Goal: Find specific page/section: Find specific page/section

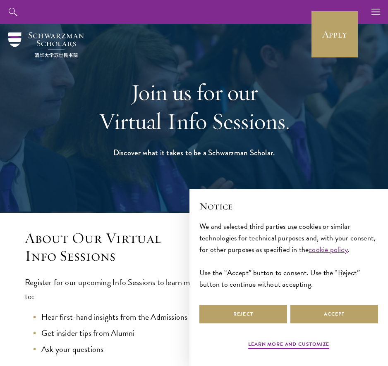
click at [53, 32] on div "Join us for our Virtual Info Sessions. Discover what it takes to be a Schwarzma…" at bounding box center [193, 118] width 285 height 181
click at [55, 39] on img at bounding box center [46, 44] width 76 height 25
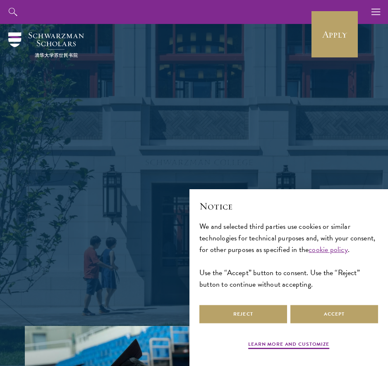
click at [332, 32] on link "Apply" at bounding box center [334, 34] width 46 height 46
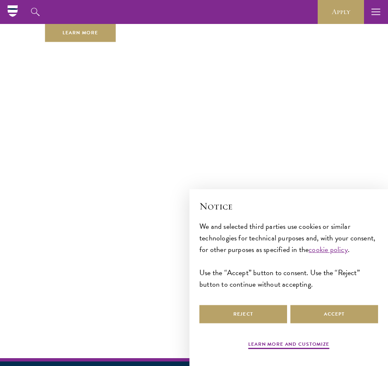
scroll to position [2999, 0]
